Goal: Task Accomplishment & Management: Manage account settings

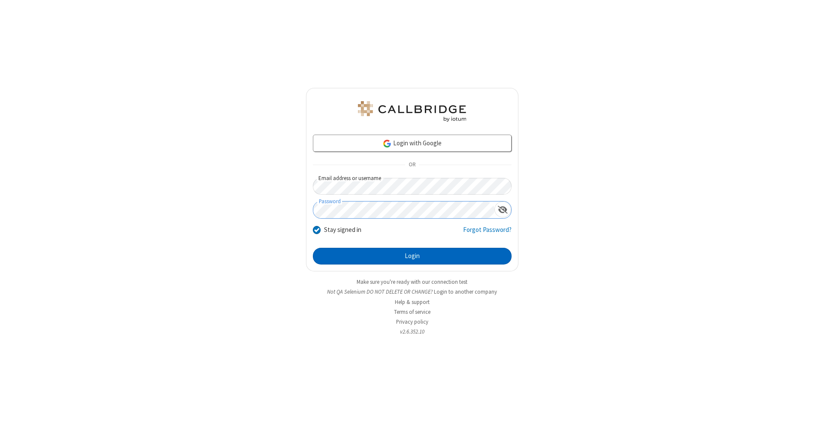
click at [412, 257] on button "Login" at bounding box center [412, 256] width 199 height 17
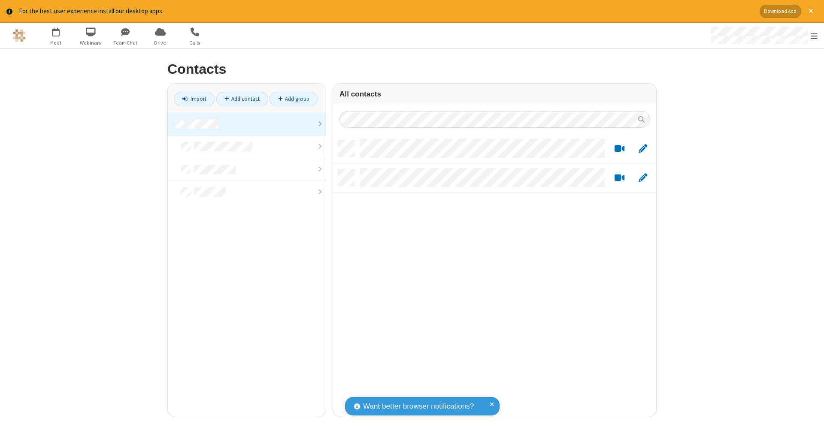
scroll to position [277, 317]
click at [247, 124] on link at bounding box center [247, 124] width 158 height 23
click at [242, 99] on link "Add contact" at bounding box center [242, 99] width 52 height 15
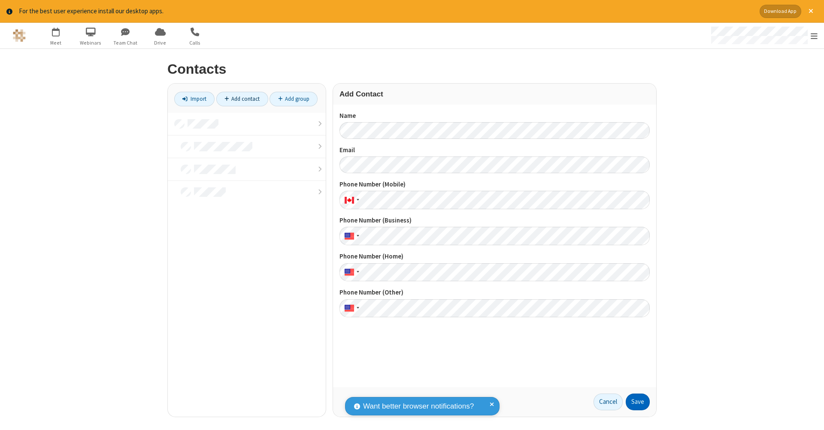
click at [637, 402] on button "Save" at bounding box center [637, 402] width 24 height 17
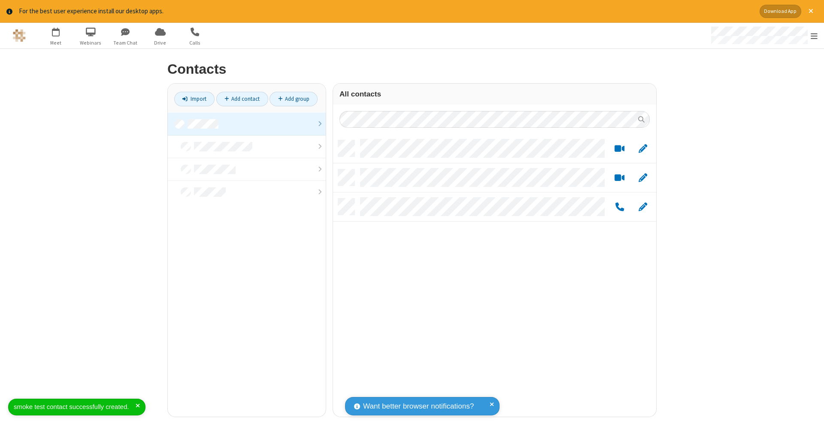
scroll to position [277, 317]
